Goal: Task Accomplishment & Management: Manage account settings

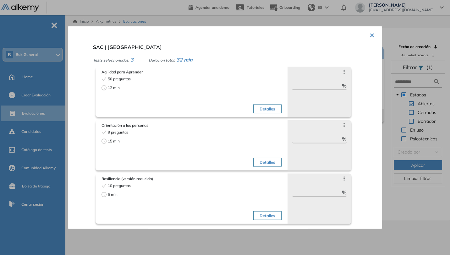
click at [370, 35] on button "×" at bounding box center [372, 35] width 5 height 12
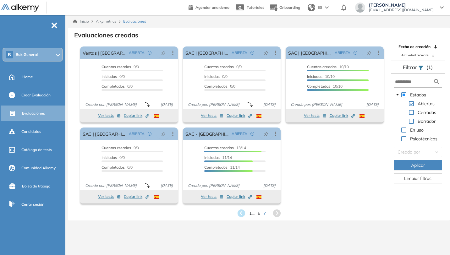
click at [369, 35] on div "Evaluaciones creadas" at bounding box center [259, 34] width 372 height 9
click at [36, 132] on span "Candidatos" at bounding box center [31, 132] width 20 height 6
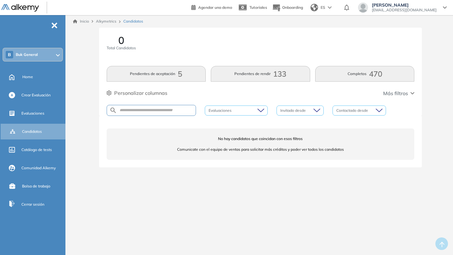
click at [175, 114] on div at bounding box center [151, 110] width 89 height 11
click at [173, 107] on div at bounding box center [151, 110] width 89 height 11
click at [169, 112] on input "text" at bounding box center [156, 110] width 79 height 5
type input "******"
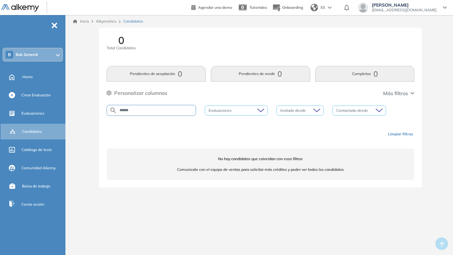
drag, startPoint x: 152, startPoint y: 108, endPoint x: 84, endPoint y: 107, distance: 67.9
click at [85, 108] on div "0 Total Candidatos Pendientes de aceptación 0 Pendientes de rendir 0 Completos …" at bounding box center [260, 115] width 380 height 175
click at [47, 57] on div "B Buk General" at bounding box center [32, 54] width 59 height 13
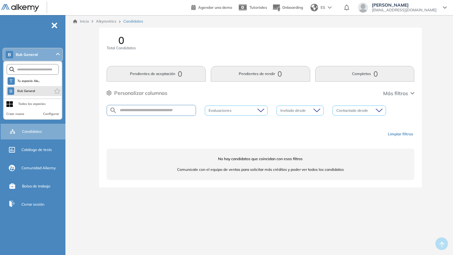
click at [37, 91] on li "B Buk General" at bounding box center [33, 91] width 55 height 10
click at [31, 91] on span "Buk General" at bounding box center [26, 91] width 19 height 5
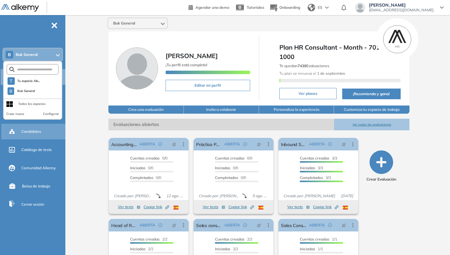
click at [39, 134] on span "Candidatos" at bounding box center [31, 132] width 20 height 6
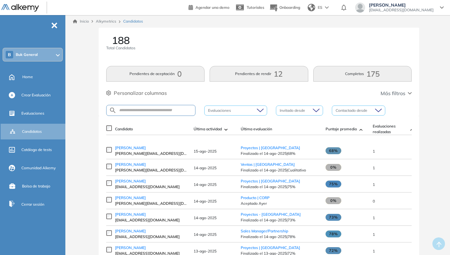
click at [145, 107] on div at bounding box center [150, 110] width 89 height 11
click at [145, 109] on input "text" at bounding box center [156, 110] width 79 height 5
type input "******"
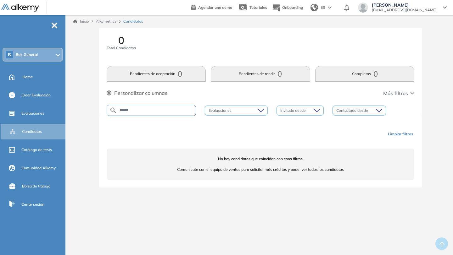
drag, startPoint x: 134, startPoint y: 110, endPoint x: 84, endPoint y: 110, distance: 50.0
click at [86, 110] on div "0 Total Candidatos Pendientes de aceptación 0 Pendientes de rendir 0 Completos …" at bounding box center [260, 115] width 380 height 175
click at [37, 118] on div "Evaluaciones" at bounding box center [42, 113] width 43 height 11
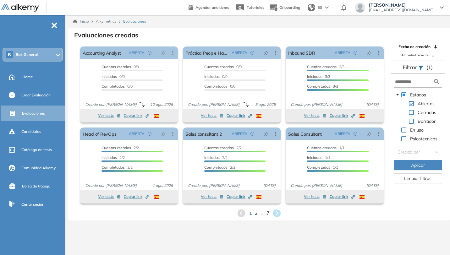
click at [268, 216] on span "7" at bounding box center [267, 213] width 3 height 7
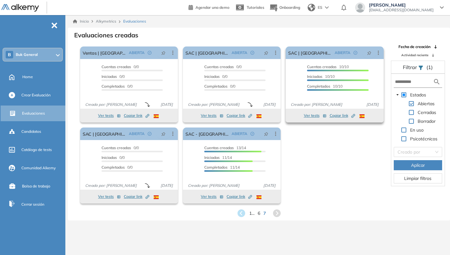
click at [316, 117] on button "Ver tests" at bounding box center [315, 116] width 23 height 8
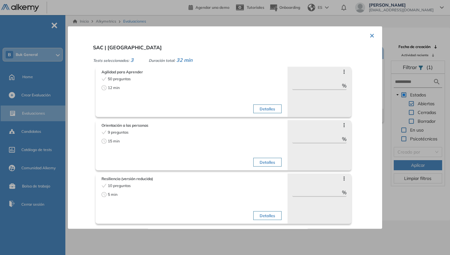
click at [371, 37] on button "×" at bounding box center [372, 35] width 5 height 12
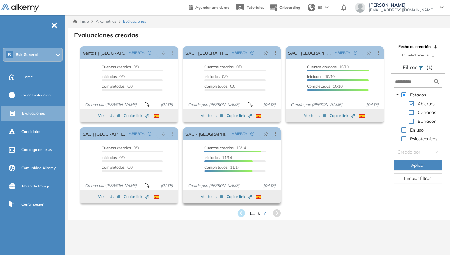
click at [211, 198] on button "Ver tests" at bounding box center [212, 197] width 23 height 8
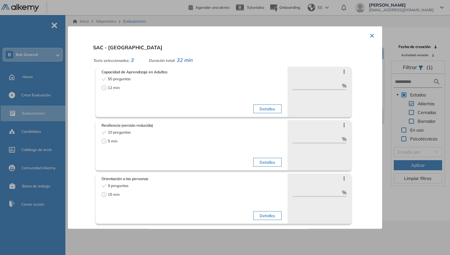
click at [370, 35] on button "×" at bounding box center [372, 35] width 5 height 12
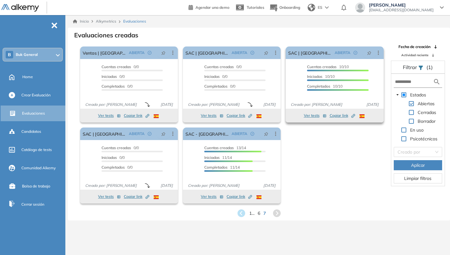
click at [309, 120] on div "Ver tests Copiar link Created by potrace 1.16, written by [PERSON_NAME] [DATE]-…" at bounding box center [335, 116] width 98 height 14
click at [309, 119] on div "Ver tests Copiar link Created by potrace 1.16, written by [PERSON_NAME] [DATE]-…" at bounding box center [335, 116] width 98 height 14
click at [310, 118] on button "Ver tests" at bounding box center [315, 116] width 23 height 8
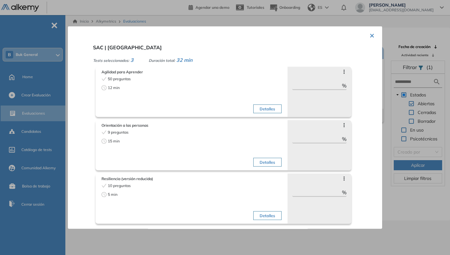
click at [372, 35] on button "×" at bounding box center [372, 35] width 5 height 12
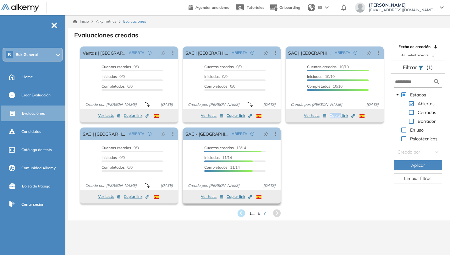
click at [208, 197] on button "Ver tests" at bounding box center [212, 197] width 23 height 8
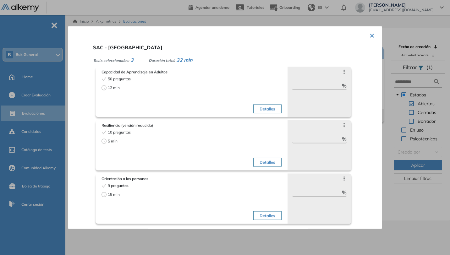
click at [370, 35] on button "×" at bounding box center [372, 35] width 5 height 12
